Goal: Information Seeking & Learning: Check status

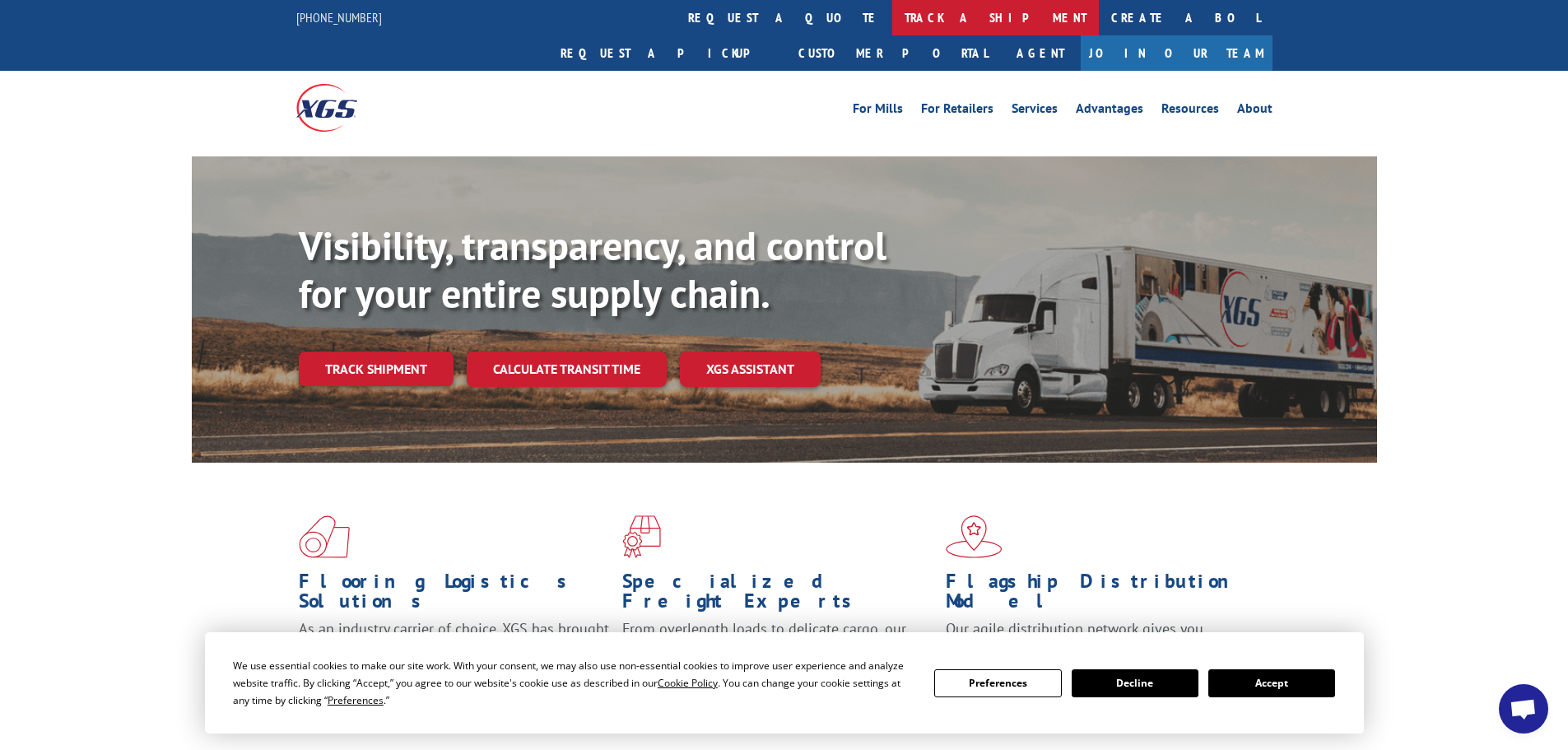
click at [892, 23] on link "track a shipment" at bounding box center [995, 18] width 207 height 35
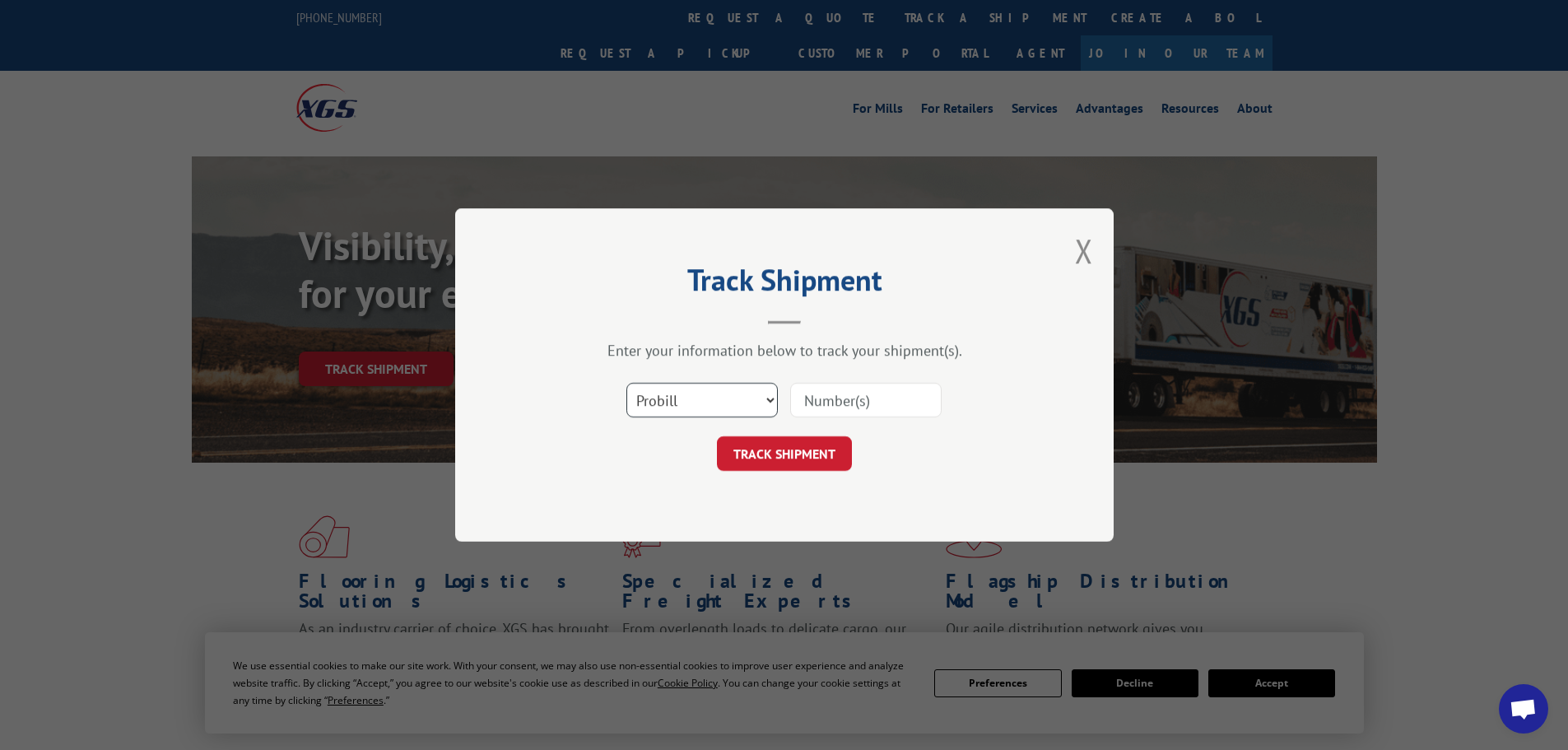
click at [707, 407] on select "Select category... Probill BOL PO" at bounding box center [702, 400] width 151 height 34
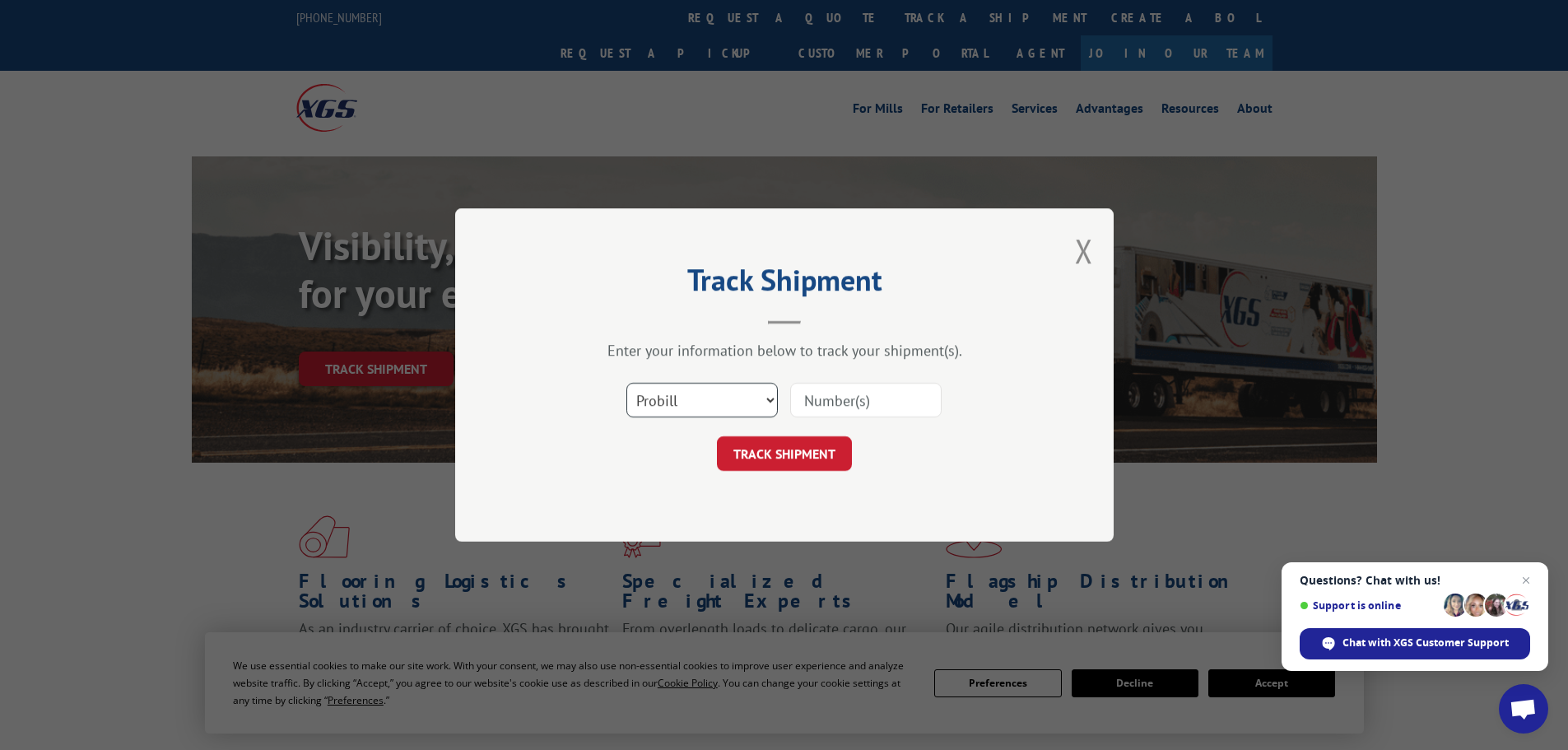
select select "po"
click at [626, 383] on select "Select category... Probill BOL PO" at bounding box center [702, 400] width 151 height 34
click at [841, 399] on input at bounding box center [865, 400] width 151 height 34
type input "25548849"
click at [717, 437] on button "TRACK SHIPMENT" at bounding box center [785, 454] width 135 height 34
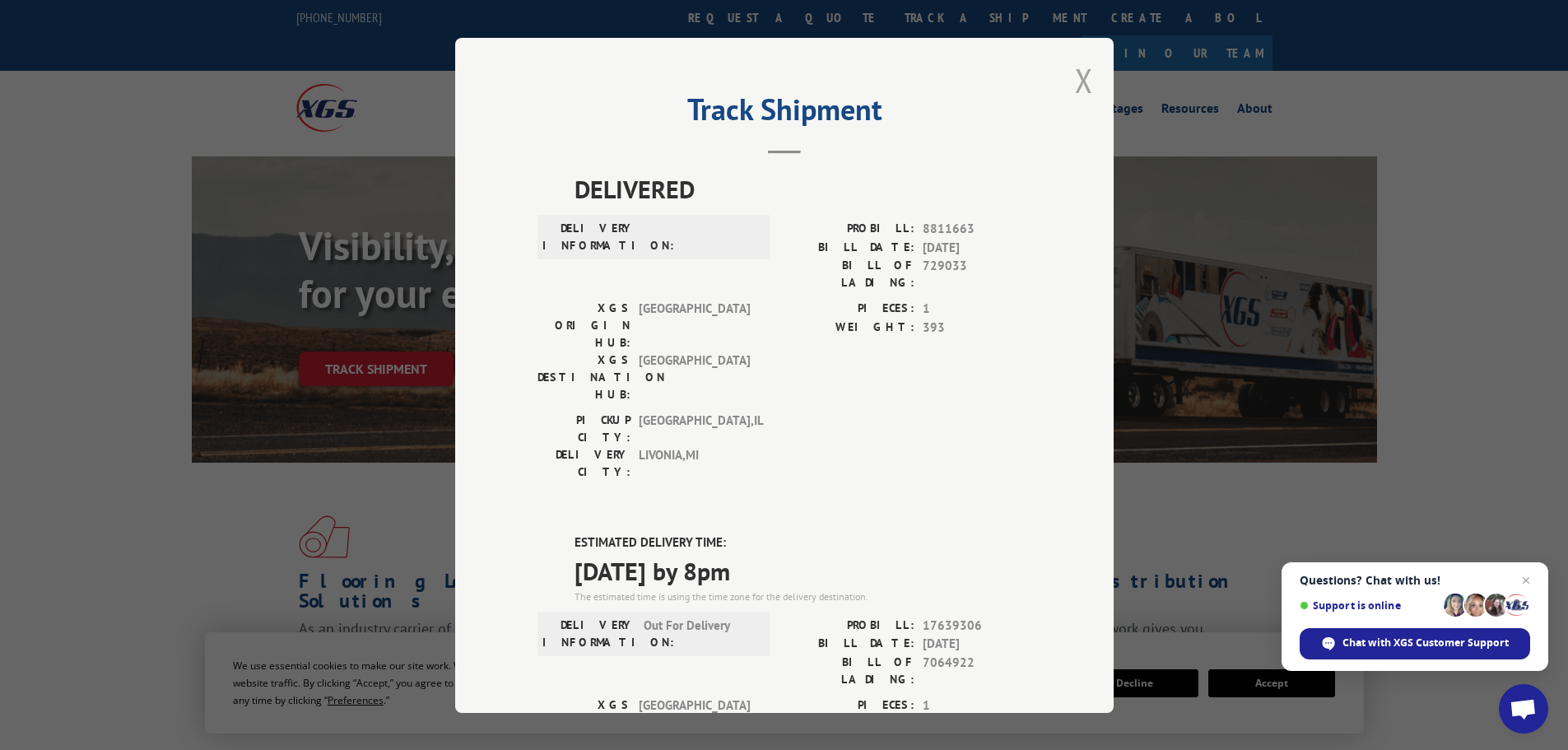
click at [1078, 88] on button "Close modal" at bounding box center [1083, 80] width 18 height 43
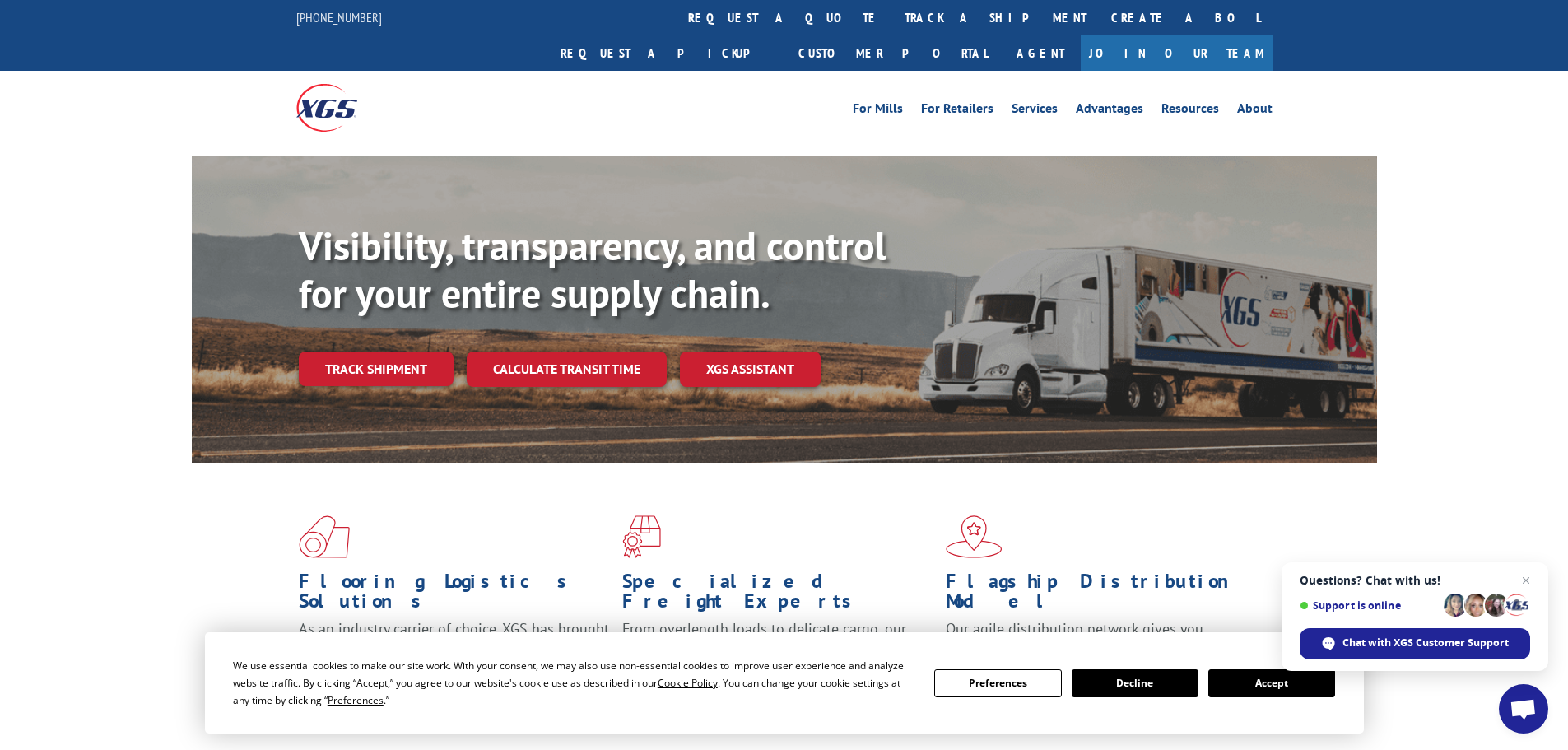
drag, startPoint x: 704, startPoint y: 13, endPoint x: 703, endPoint y: 24, distance: 11.0
click at [892, 13] on link "track a shipment" at bounding box center [995, 18] width 207 height 35
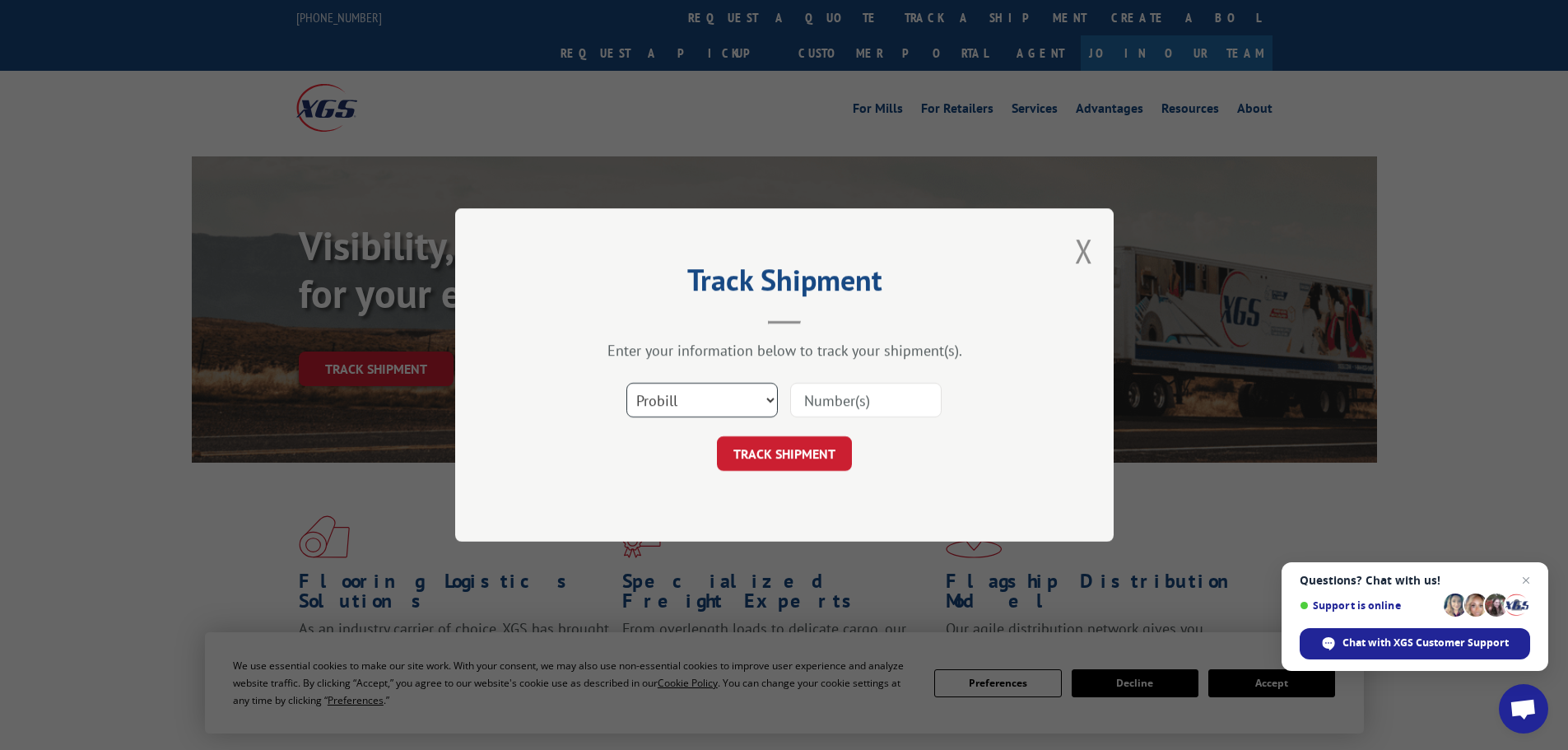
click at [731, 401] on select "Select category... Probill BOL PO" at bounding box center [702, 400] width 151 height 34
select select "po"
click at [626, 383] on select "Select category... Probill BOL PO" at bounding box center [702, 400] width 151 height 34
click at [832, 396] on input at bounding box center [865, 400] width 151 height 34
type input "25548822"
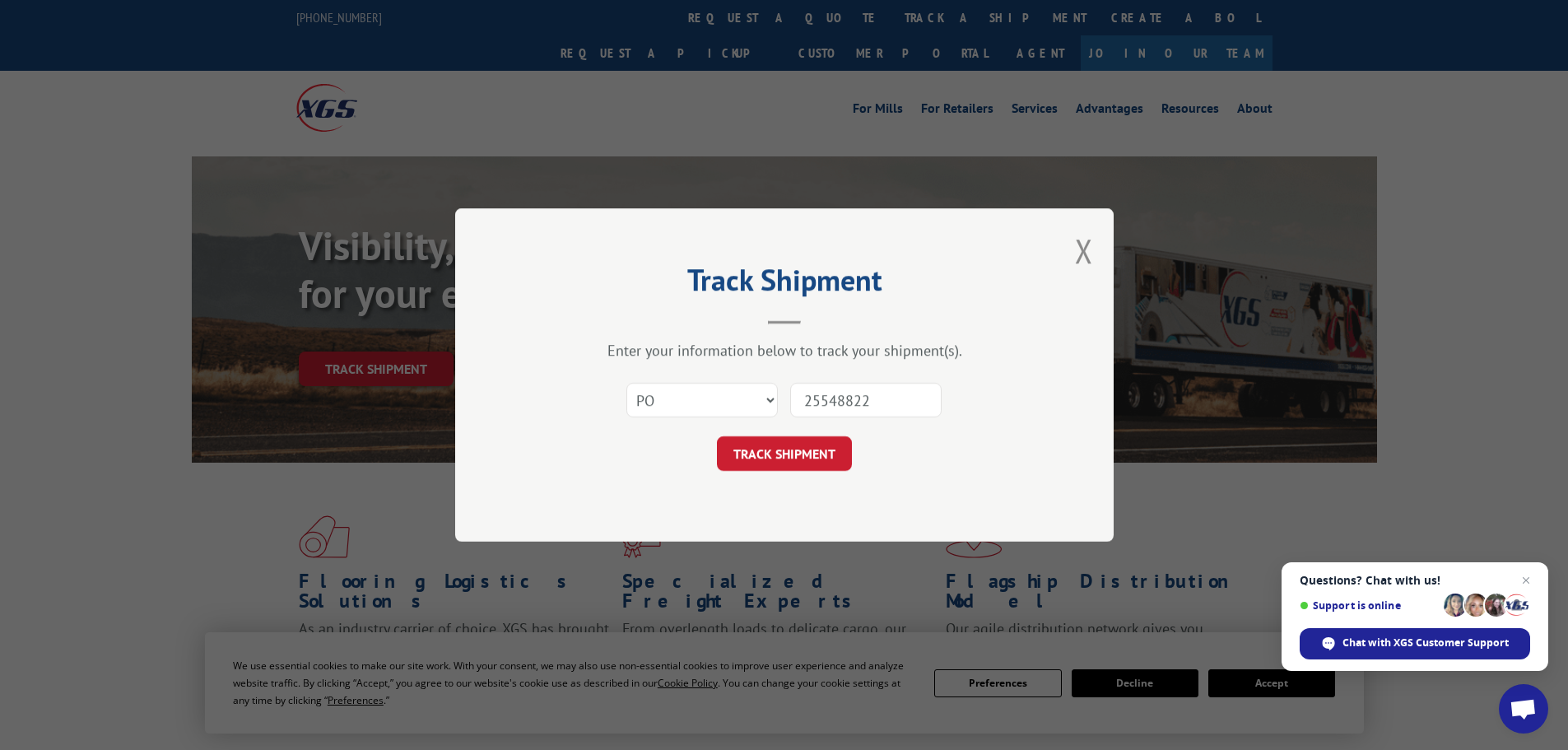
click button "TRACK SHIPMENT" at bounding box center [785, 454] width 135 height 34
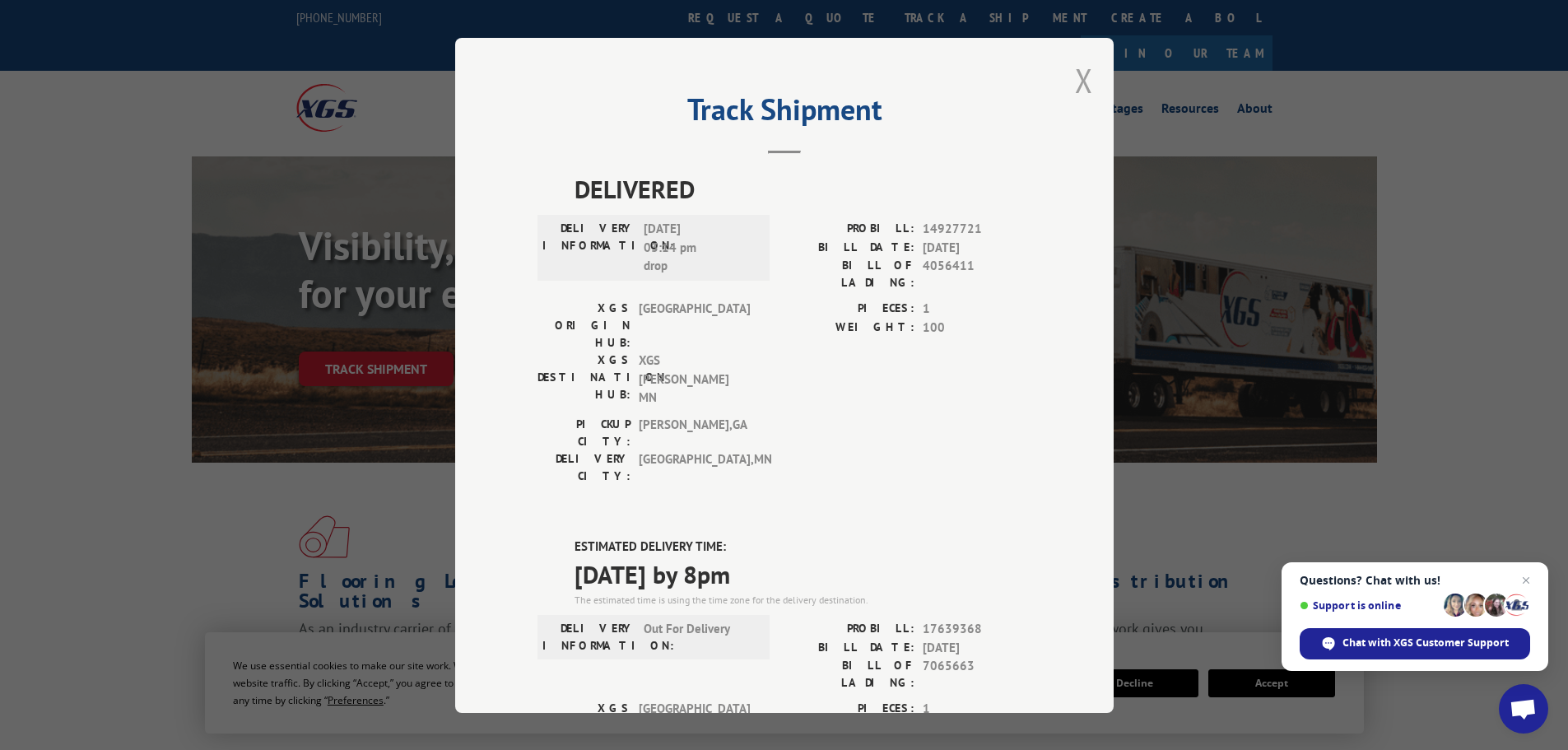
click at [1074, 67] on button "Close modal" at bounding box center [1083, 80] width 18 height 43
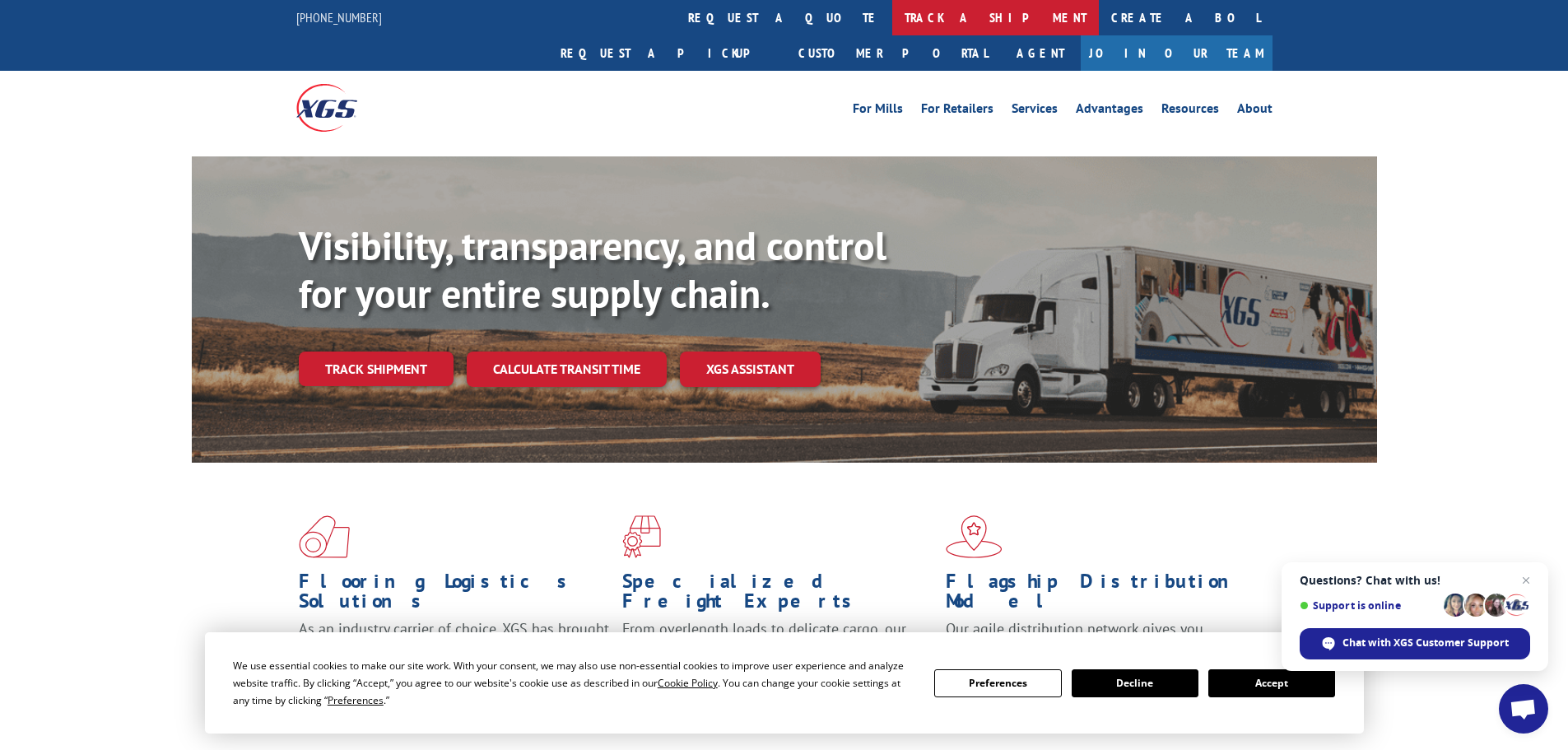
click at [892, 23] on link "track a shipment" at bounding box center [995, 18] width 207 height 35
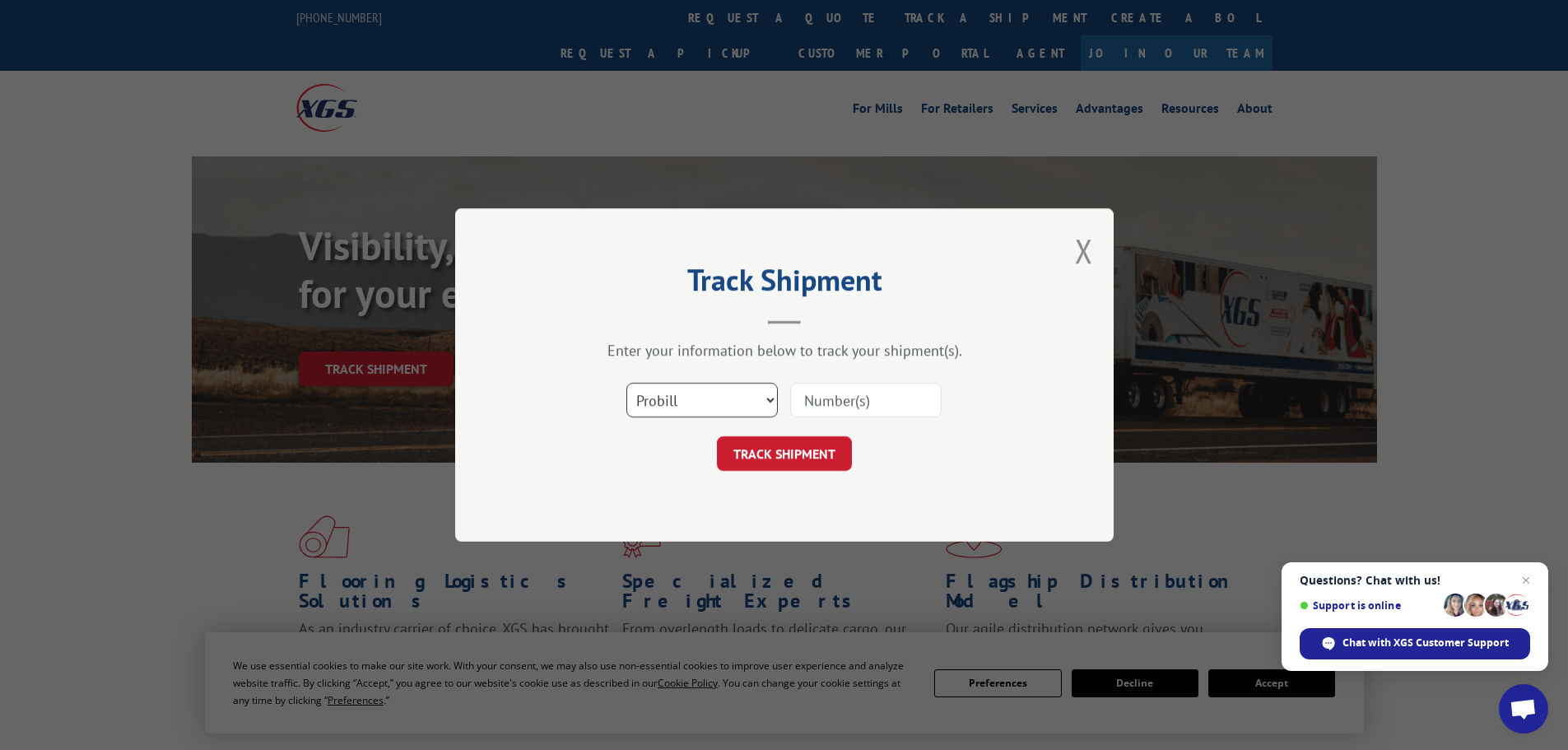
click at [683, 416] on select "Select category... Probill BOL PO" at bounding box center [702, 400] width 151 height 34
select select "po"
click at [626, 383] on select "Select category... Probill BOL PO" at bounding box center [702, 400] width 151 height 34
click at [814, 398] on input at bounding box center [865, 400] width 151 height 34
type input "25548878"
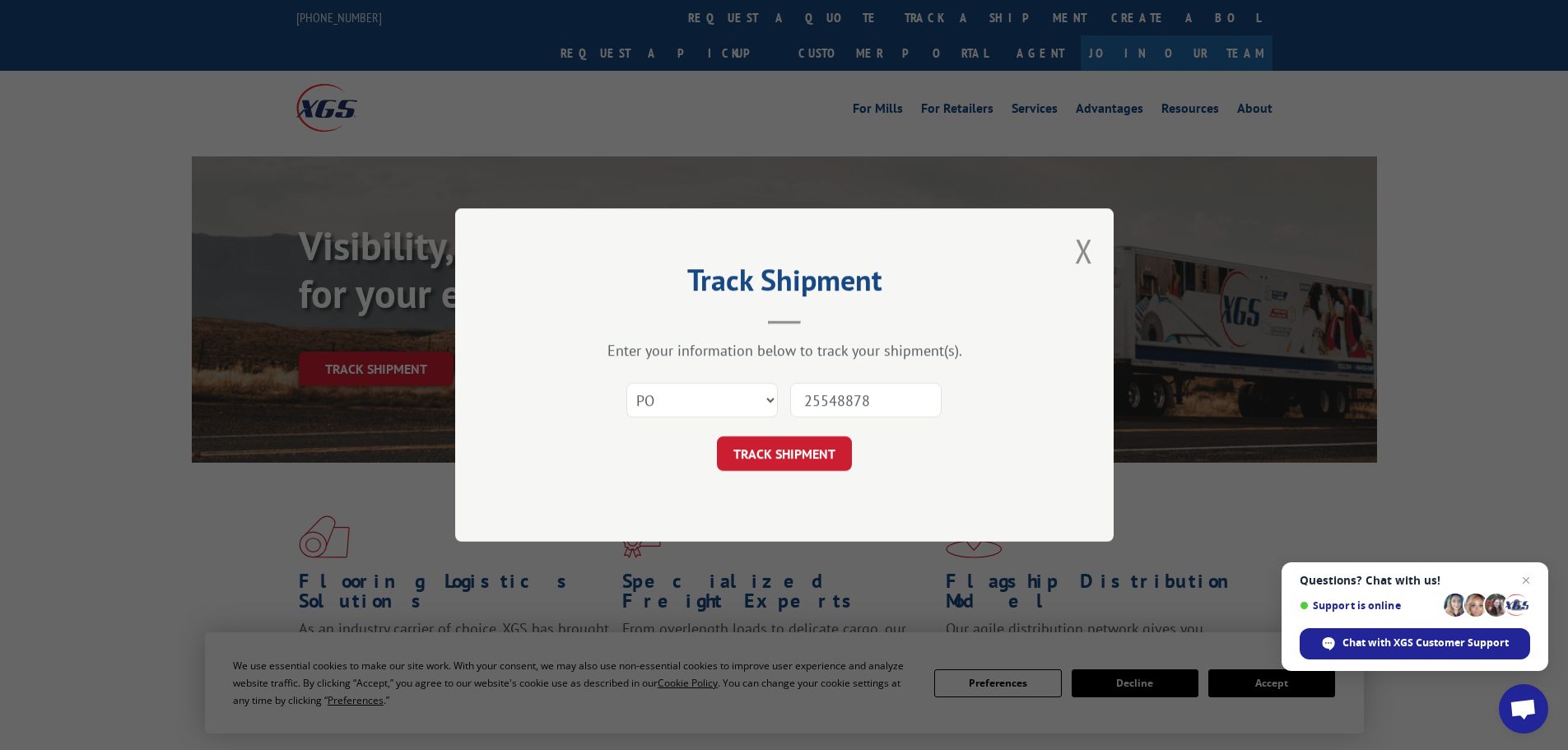
click button "TRACK SHIPMENT" at bounding box center [785, 454] width 135 height 34
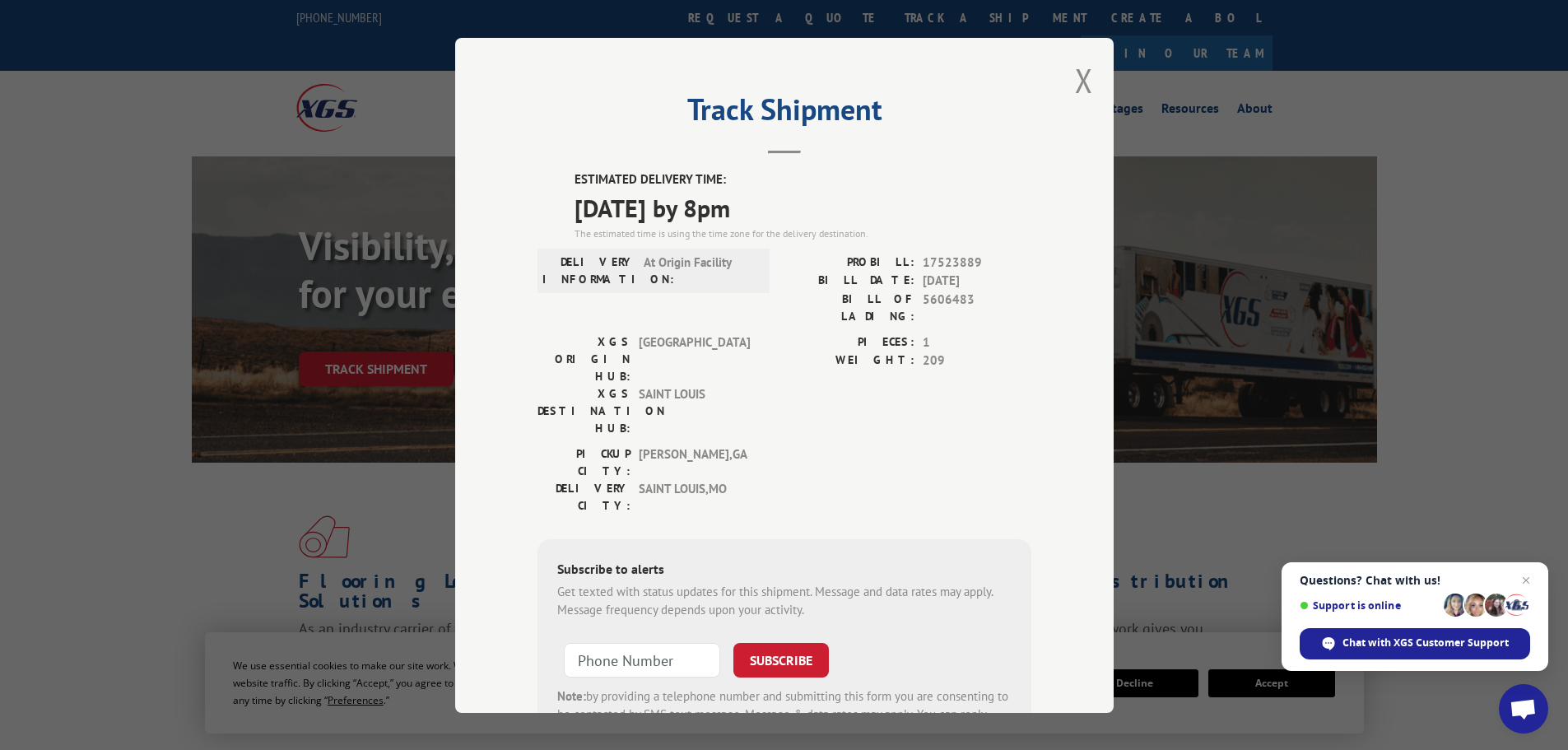
click at [1087, 75] on div "Track Shipment ESTIMATED DELIVERY TIME: [DATE] by 8pm The estimated time is usi…" at bounding box center [784, 376] width 658 height 675
click at [1076, 82] on button "Close modal" at bounding box center [1083, 80] width 18 height 43
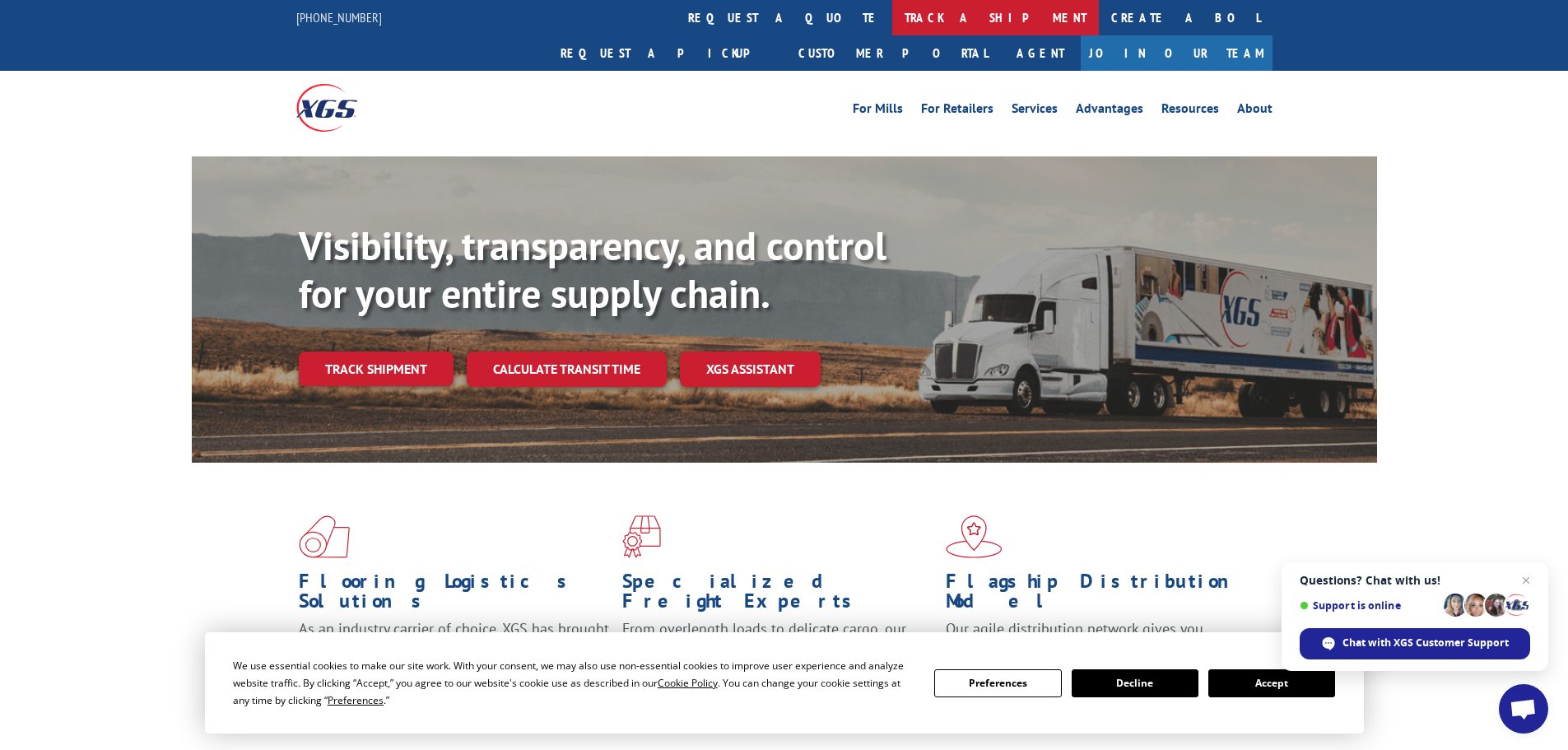
click at [892, 10] on link "track a shipment" at bounding box center [995, 18] width 207 height 35
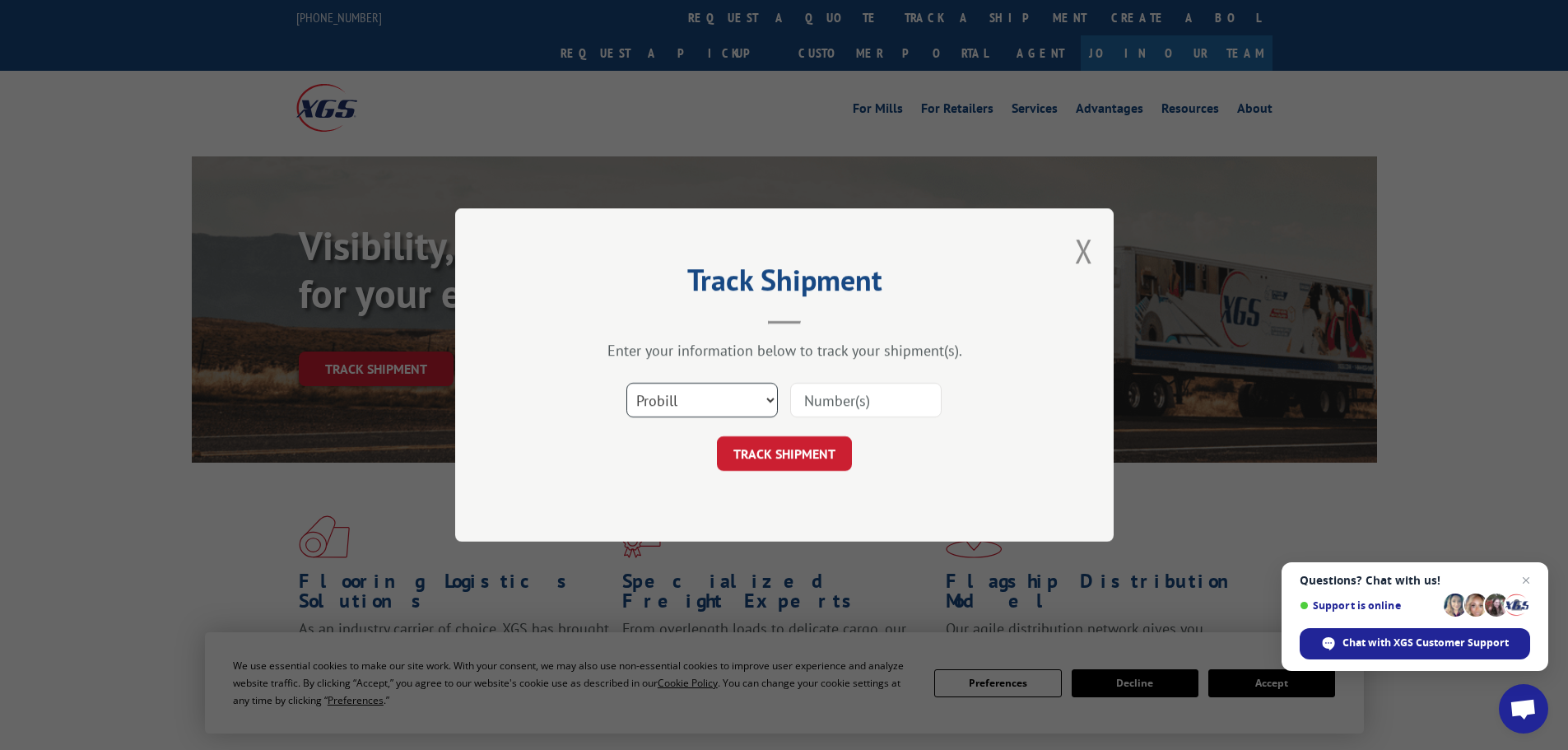
click at [717, 394] on select "Select category... Probill BOL PO" at bounding box center [702, 400] width 151 height 34
select select "po"
click at [626, 383] on select "Select category... Probill BOL PO" at bounding box center [702, 400] width 151 height 34
click at [827, 406] on input at bounding box center [865, 400] width 151 height 34
type input "25548832"
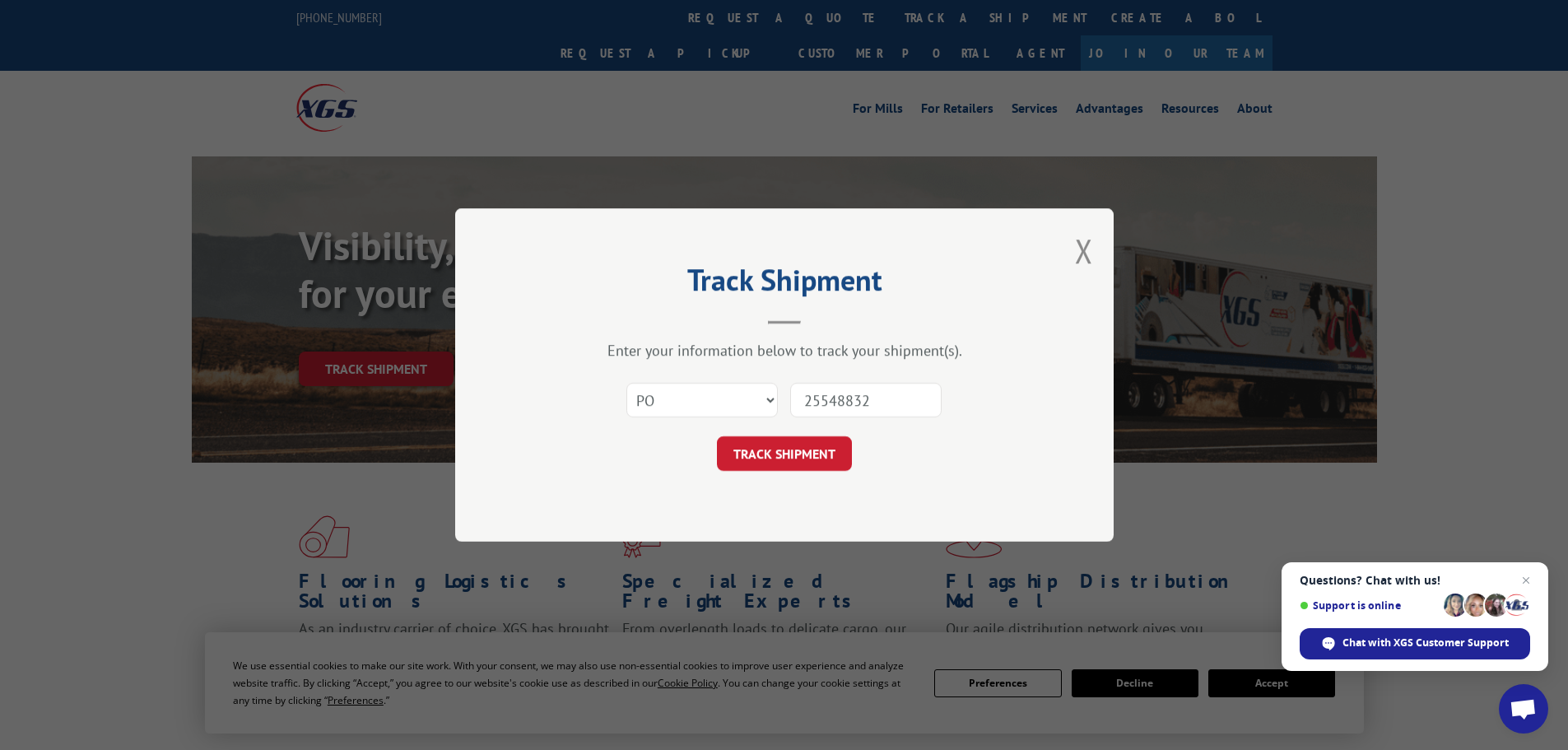
click button "TRACK SHIPMENT" at bounding box center [785, 454] width 135 height 34
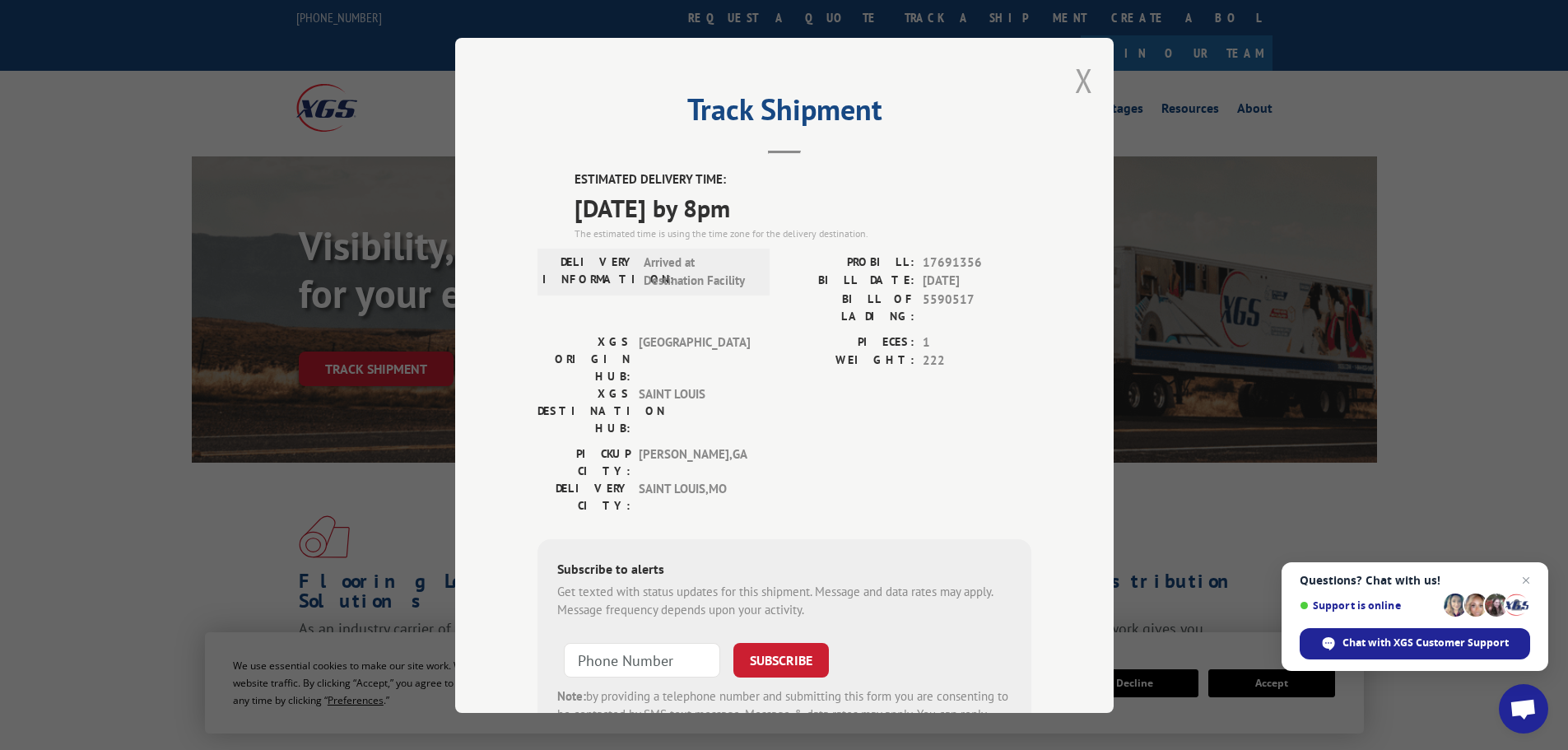
click at [1080, 78] on button "Close modal" at bounding box center [1083, 80] width 18 height 43
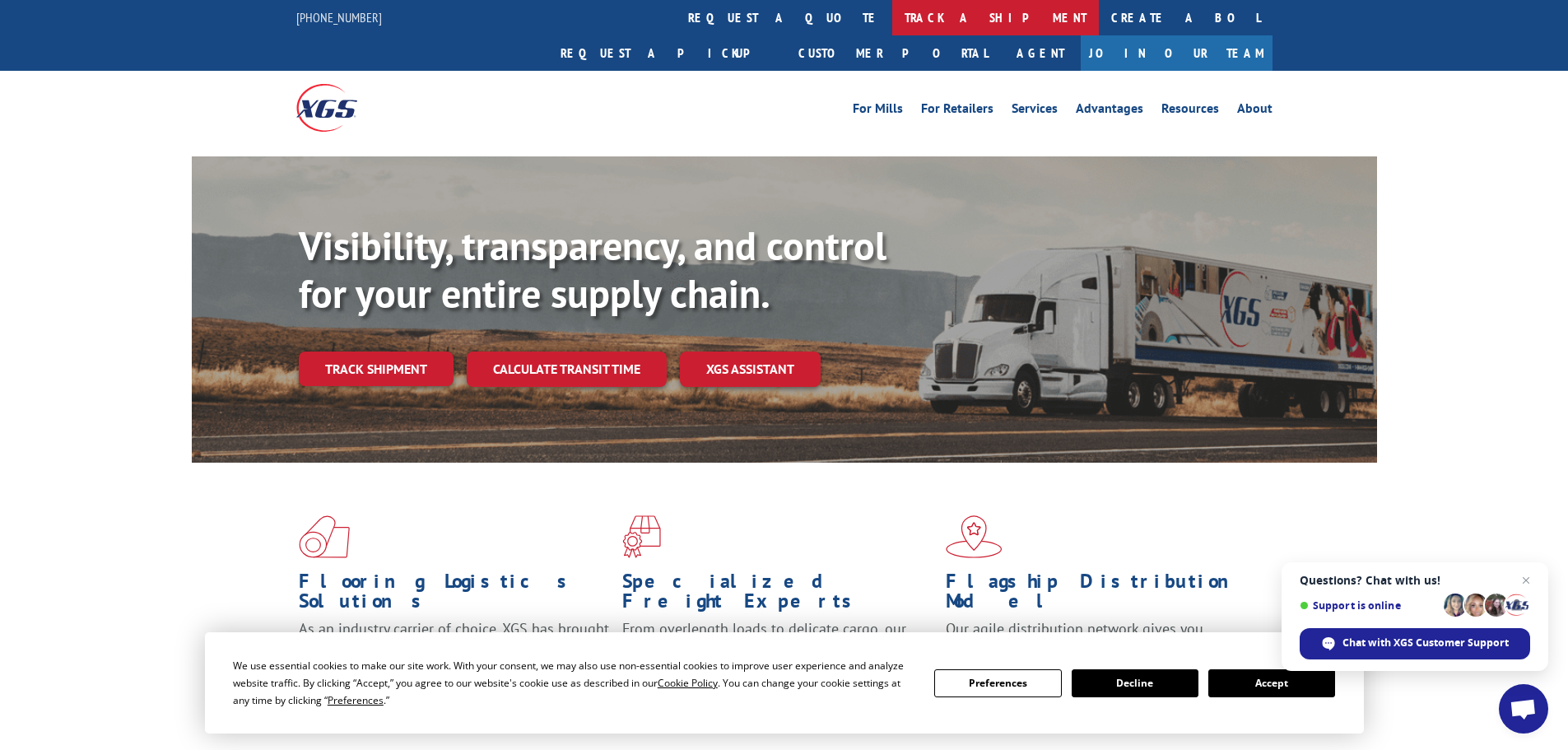
click at [892, 15] on link "track a shipment" at bounding box center [995, 18] width 207 height 35
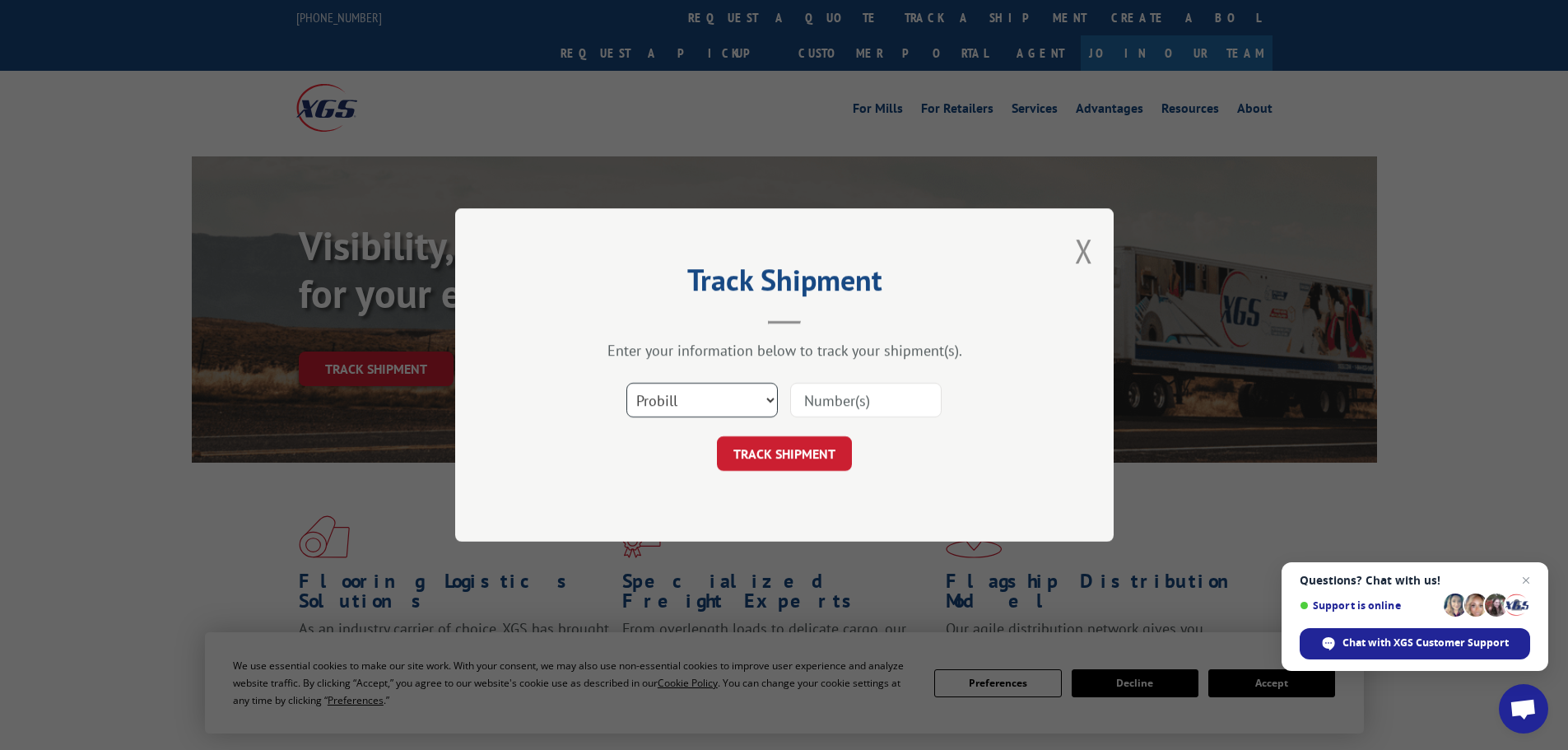
click at [670, 405] on select "Select category... Probill BOL PO" at bounding box center [702, 400] width 151 height 34
select select "po"
click at [626, 383] on select "Select category... Probill BOL PO" at bounding box center [702, 400] width 151 height 34
click at [856, 400] on input at bounding box center [865, 400] width 151 height 34
type input "25548752"
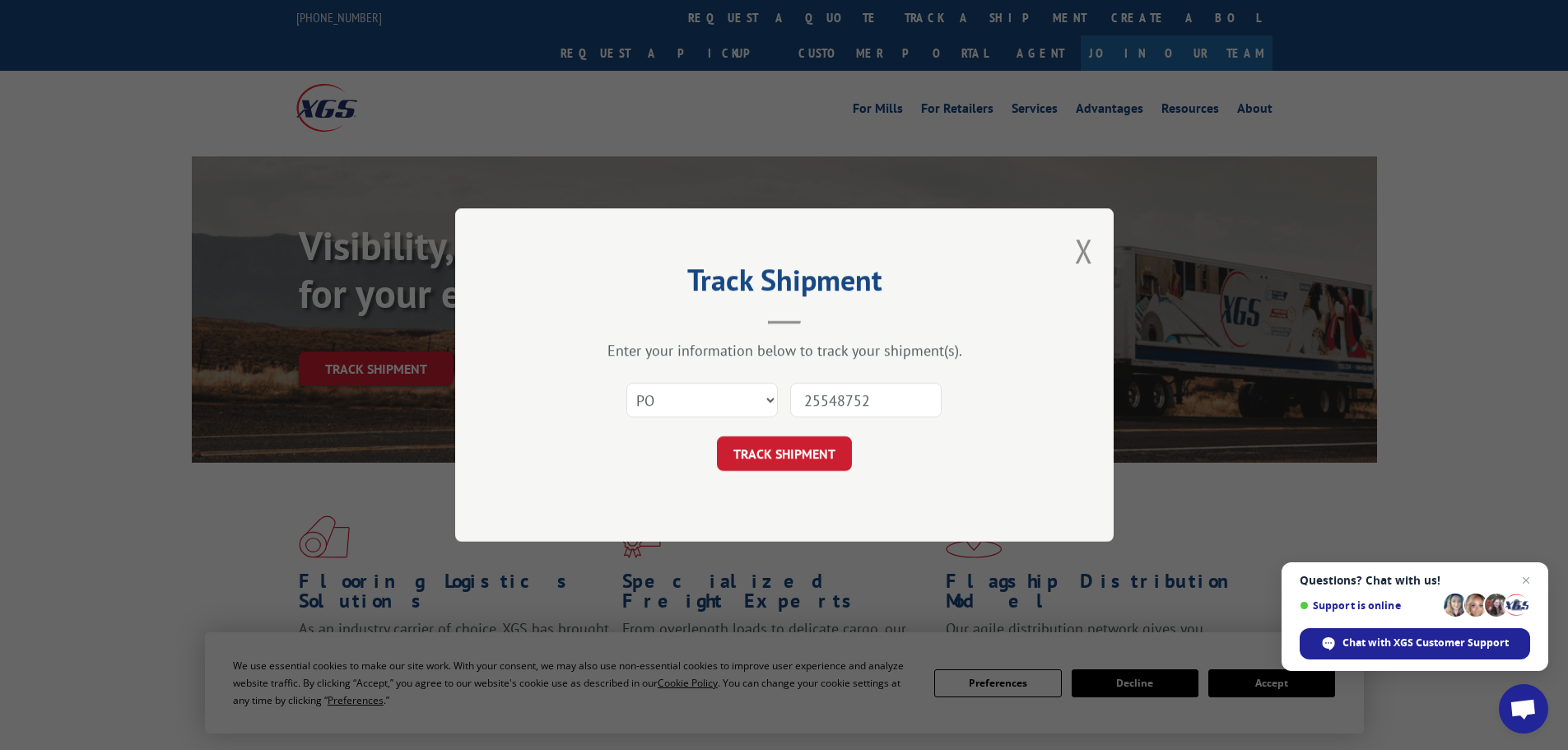
click button "TRACK SHIPMENT" at bounding box center [785, 454] width 135 height 34
